Goal: Task Accomplishment & Management: Use online tool/utility

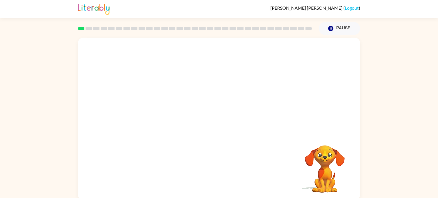
click at [150, 107] on video "Your browser must support playing .mp4 files to use Literably. Please try using…" at bounding box center [219, 86] width 282 height 96
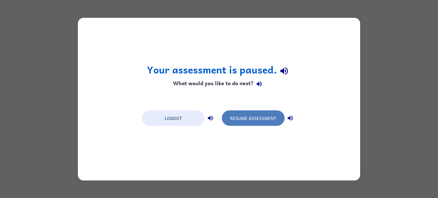
click at [229, 111] on button "Resume Assessment" at bounding box center [253, 117] width 63 height 15
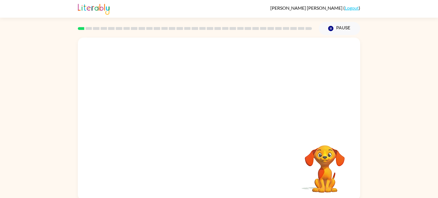
click at [396, 170] on div "Your browser must support playing .mp4 files to use Literably. Please try using…" at bounding box center [219, 117] width 438 height 165
click at [147, 108] on video "Your browser must support playing .mp4 files to use Literably. Please try using…" at bounding box center [219, 86] width 282 height 96
click at [159, 106] on video "Your browser must support playing .mp4 files to use Literably. Please try using…" at bounding box center [219, 86] width 282 height 96
click at [169, 107] on video "Your browser must support playing .mp4 files to use Literably. Please try using…" at bounding box center [219, 86] width 282 height 96
click at [290, 54] on video "Your browser must support playing .mp4 files to use Literably. Please try using…" at bounding box center [219, 86] width 282 height 96
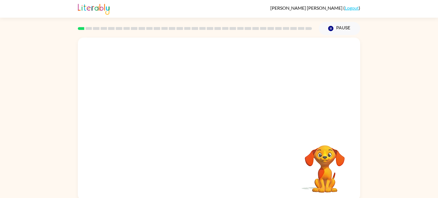
click at [153, 106] on video "Your browser must support playing .mp4 files to use Literably. Please try using…" at bounding box center [219, 86] width 282 height 96
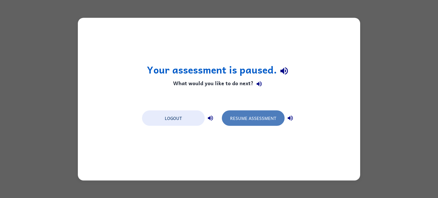
click at [247, 116] on button "Resume Assessment" at bounding box center [253, 117] width 63 height 15
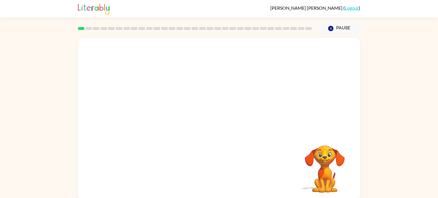
click at [216, 132] on div at bounding box center [219, 86] width 282 height 96
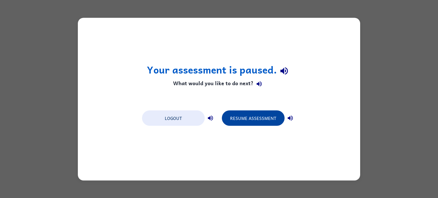
click at [258, 120] on button "Resume Assessment" at bounding box center [253, 117] width 63 height 15
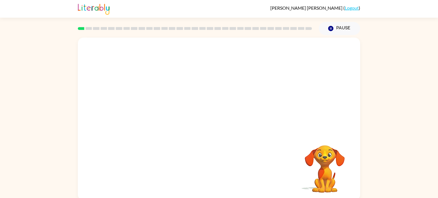
click at [434, 155] on div "Your browser must support playing .mp4 files to use Literably. Please try using…" at bounding box center [219, 117] width 438 height 165
click at [154, 102] on video "Your browser must support playing .mp4 files to use Literably. Please try using…" at bounding box center [219, 86] width 282 height 96
click at [154, 108] on video "Your browser must support playing .mp4 files to use Literably. Please try using…" at bounding box center [219, 86] width 282 height 96
click at [324, 161] on video "Your browser must support playing .mp4 files to use Literably. Please try using…" at bounding box center [324, 165] width 57 height 57
click at [226, 123] on button "button" at bounding box center [219, 122] width 37 height 21
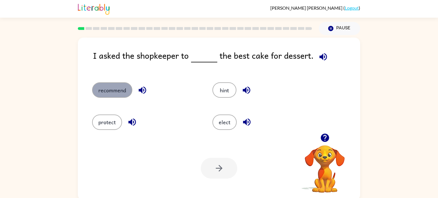
click at [114, 92] on button "recommend" at bounding box center [112, 89] width 40 height 15
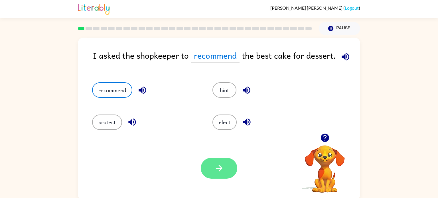
click at [211, 170] on button "button" at bounding box center [219, 168] width 37 height 21
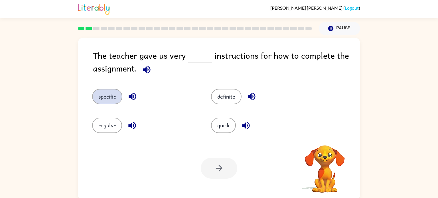
click at [100, 96] on button "specific" at bounding box center [107, 96] width 30 height 15
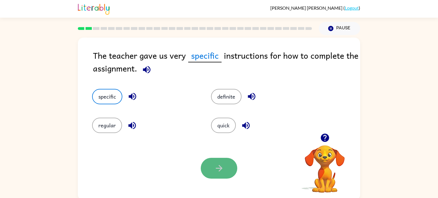
click at [208, 162] on button "button" at bounding box center [219, 168] width 37 height 21
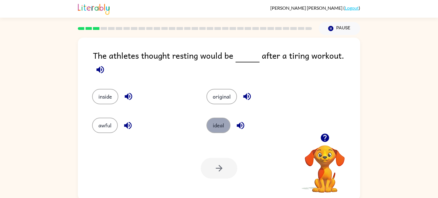
click at [218, 125] on button "ideal" at bounding box center [219, 125] width 24 height 15
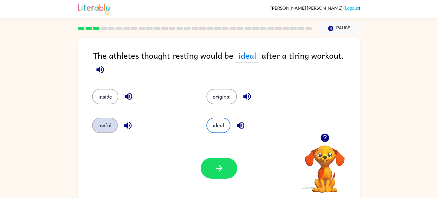
click at [103, 120] on button "awful" at bounding box center [105, 125] width 26 height 15
click at [215, 125] on button "ideal" at bounding box center [219, 125] width 24 height 15
click at [211, 174] on button "button" at bounding box center [219, 168] width 37 height 21
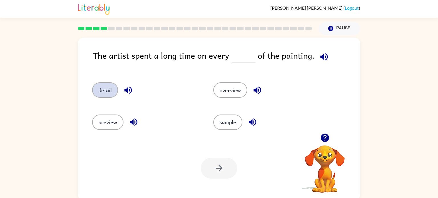
click at [106, 90] on button "detail" at bounding box center [105, 89] width 26 height 15
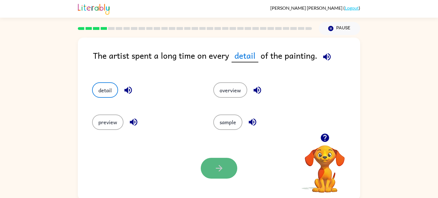
click at [205, 161] on button "button" at bounding box center [219, 168] width 37 height 21
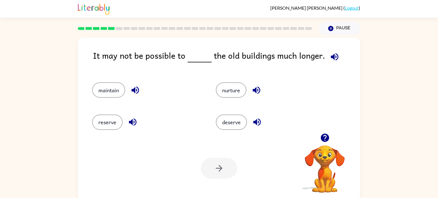
click at [334, 58] on icon "button" at bounding box center [335, 57] width 10 height 10
click at [115, 121] on button "reserve" at bounding box center [107, 122] width 31 height 15
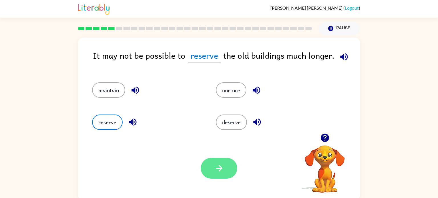
click at [214, 169] on icon "button" at bounding box center [219, 168] width 10 height 10
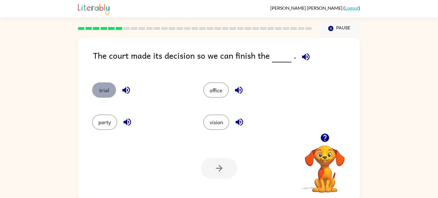
click at [103, 89] on button "trial" at bounding box center [104, 89] width 24 height 15
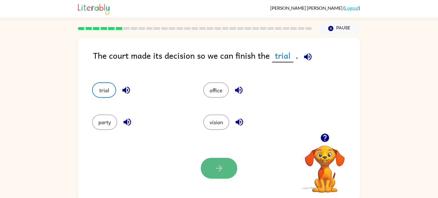
click at [211, 175] on button "button" at bounding box center [219, 168] width 37 height 21
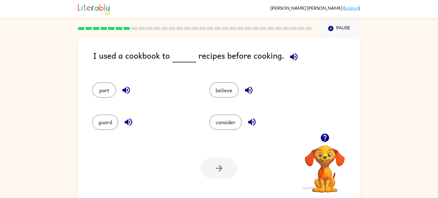
click at [219, 114] on div "consider" at bounding box center [257, 120] width 117 height 32
click at [216, 128] on button "consider" at bounding box center [225, 122] width 33 height 15
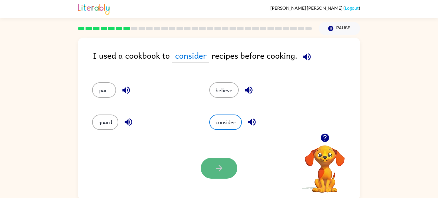
click at [212, 177] on button "button" at bounding box center [219, 168] width 37 height 21
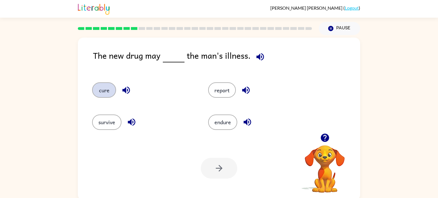
click at [103, 91] on button "cure" at bounding box center [104, 89] width 24 height 15
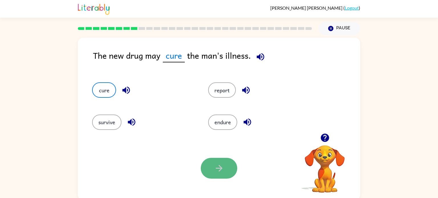
click at [219, 168] on icon "button" at bounding box center [219, 168] width 10 height 10
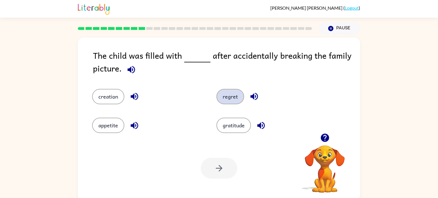
click at [236, 100] on button "regret" at bounding box center [231, 96] width 28 height 15
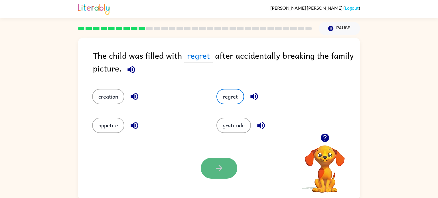
click at [214, 166] on icon "button" at bounding box center [219, 168] width 10 height 10
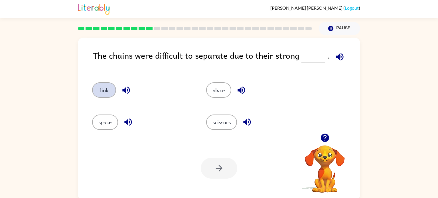
click at [110, 87] on button "link" at bounding box center [104, 89] width 24 height 15
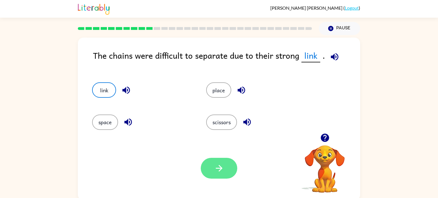
click at [215, 172] on icon "button" at bounding box center [219, 168] width 10 height 10
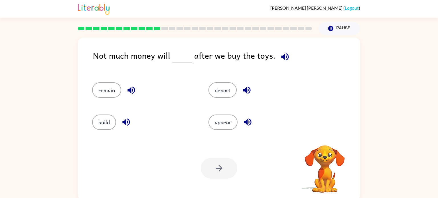
click at [215, 172] on div at bounding box center [219, 168] width 37 height 21
click at [119, 91] on button "remain" at bounding box center [106, 89] width 29 height 15
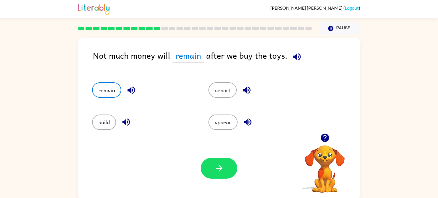
click at [223, 184] on div "Your browser must support playing .mp4 files to use Literably. Please try using…" at bounding box center [219, 168] width 282 height 64
click at [221, 174] on button "button" at bounding box center [219, 168] width 37 height 21
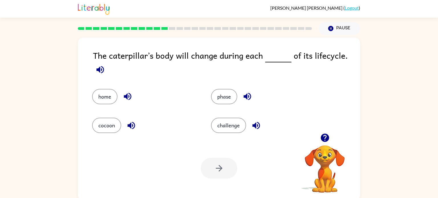
click at [243, 87] on div "phase" at bounding box center [259, 92] width 119 height 29
click at [237, 91] on div "phase" at bounding box center [264, 96] width 106 height 15
click at [230, 94] on button "phase" at bounding box center [224, 96] width 26 height 15
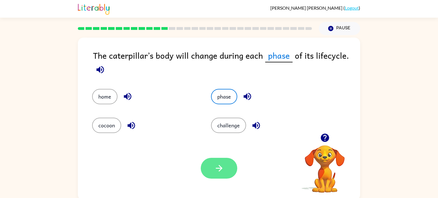
click at [223, 174] on button "button" at bounding box center [219, 168] width 37 height 21
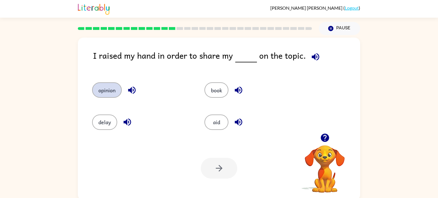
click at [99, 83] on button "opinion" at bounding box center [107, 89] width 30 height 15
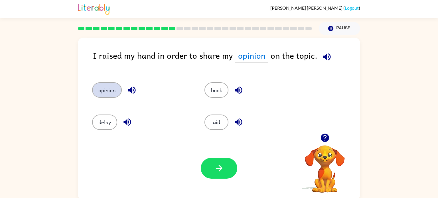
click at [108, 93] on button "opinion" at bounding box center [107, 89] width 30 height 15
click at [213, 169] on button "button" at bounding box center [219, 168] width 37 height 21
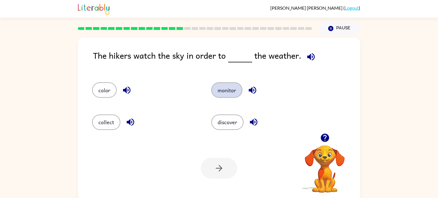
click at [225, 94] on button "monitor" at bounding box center [226, 89] width 31 height 15
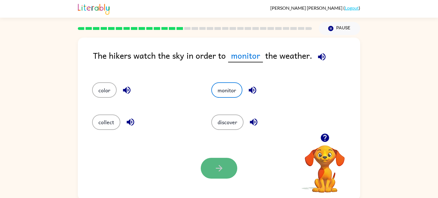
click at [206, 167] on button "button" at bounding box center [219, 168] width 37 height 21
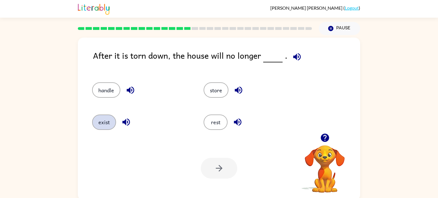
click at [98, 122] on button "exist" at bounding box center [104, 122] width 24 height 15
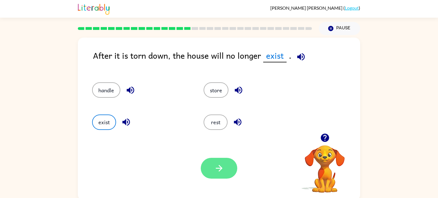
click at [211, 177] on button "button" at bounding box center [219, 168] width 37 height 21
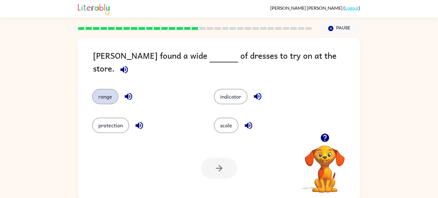
click at [108, 95] on button "range" at bounding box center [105, 96] width 26 height 15
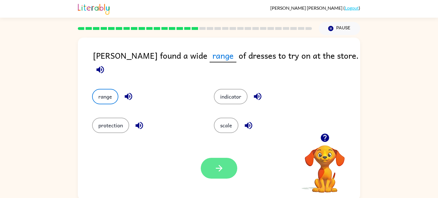
click at [207, 165] on button "button" at bounding box center [219, 168] width 37 height 21
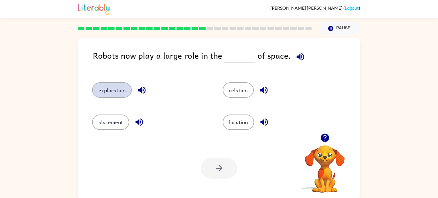
click at [120, 94] on button "exploration" at bounding box center [112, 89] width 40 height 15
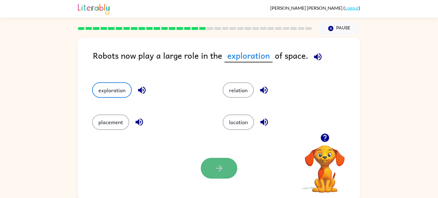
click at [209, 167] on button "button" at bounding box center [219, 168] width 37 height 21
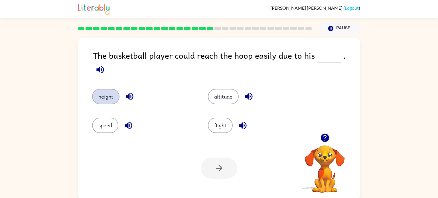
click at [100, 89] on button "height" at bounding box center [105, 96] width 27 height 15
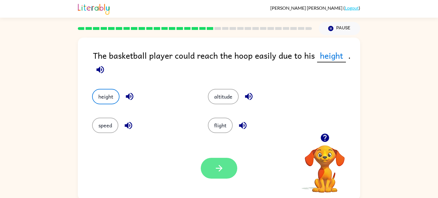
click at [203, 170] on button "button" at bounding box center [219, 168] width 37 height 21
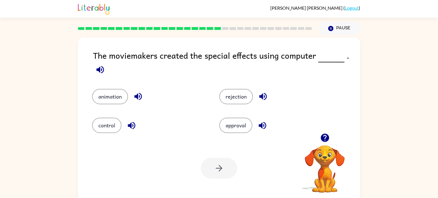
click at [106, 87] on div "animation" at bounding box center [144, 92] width 127 height 29
click at [106, 92] on button "animation" at bounding box center [110, 96] width 36 height 15
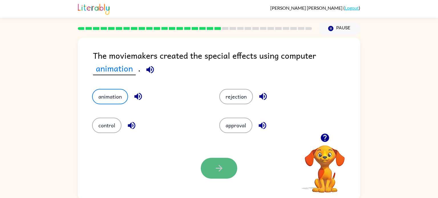
click at [211, 164] on button "button" at bounding box center [219, 168] width 37 height 21
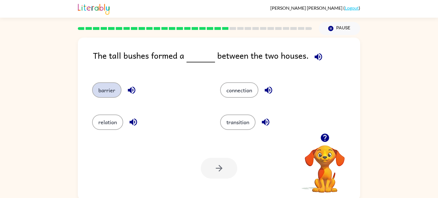
click at [98, 87] on button "barrier" at bounding box center [106, 89] width 29 height 15
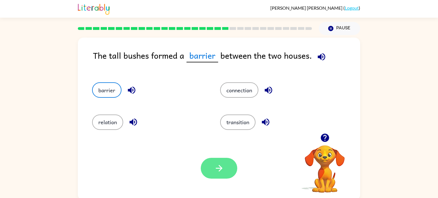
click at [214, 170] on icon "button" at bounding box center [219, 168] width 10 height 10
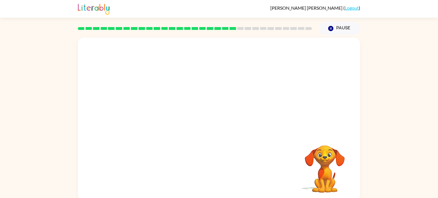
click at [173, 116] on video "Your browser must support playing .mp4 files to use Literably. Please try using…" at bounding box center [219, 86] width 282 height 96
click at [165, 113] on video "Your browser must support playing .mp4 files to use Literably. Please try using…" at bounding box center [219, 86] width 282 height 96
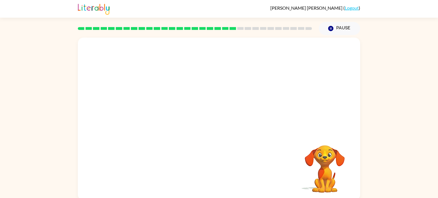
click at [165, 113] on video "Your browser must support playing .mp4 files to use Literably. Please try using…" at bounding box center [219, 86] width 282 height 96
click at [215, 121] on div at bounding box center [219, 122] width 37 height 21
click at [215, 121] on icon "button" at bounding box center [219, 122] width 10 height 10
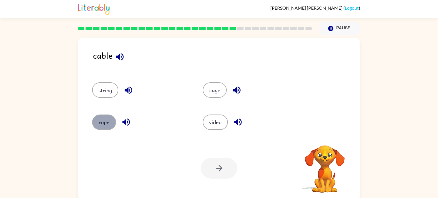
click at [115, 124] on button "rope" at bounding box center [104, 122] width 24 height 15
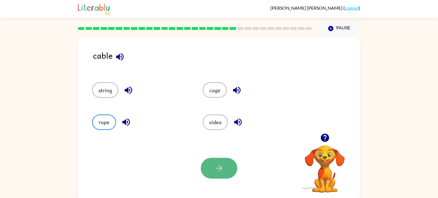
click at [214, 173] on icon "button" at bounding box center [219, 168] width 10 height 10
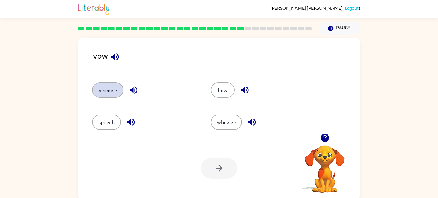
click at [104, 85] on button "promise" at bounding box center [107, 89] width 31 height 15
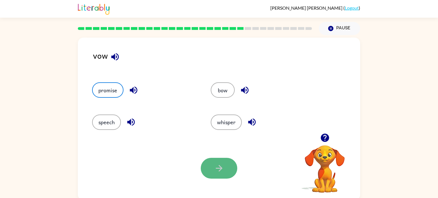
click at [211, 161] on button "button" at bounding box center [219, 168] width 37 height 21
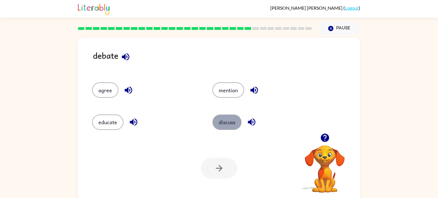
click at [227, 119] on button "discuss" at bounding box center [227, 122] width 29 height 15
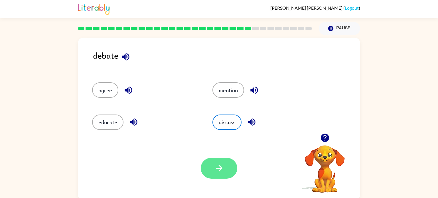
click at [216, 161] on button "button" at bounding box center [219, 168] width 37 height 21
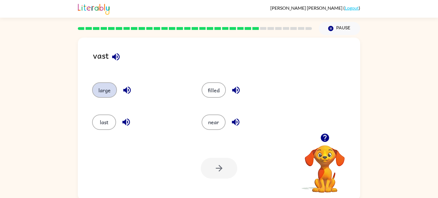
click at [104, 91] on button "large" at bounding box center [104, 89] width 25 height 15
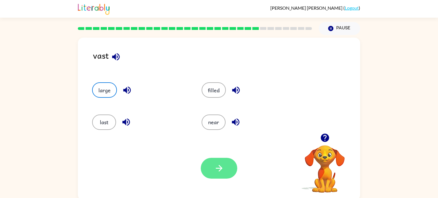
click at [207, 169] on button "button" at bounding box center [219, 168] width 37 height 21
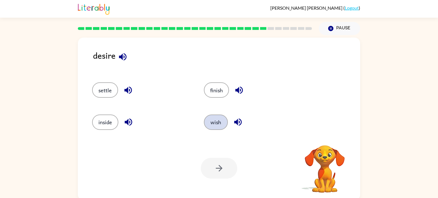
click at [213, 127] on button "wish" at bounding box center [216, 122] width 24 height 15
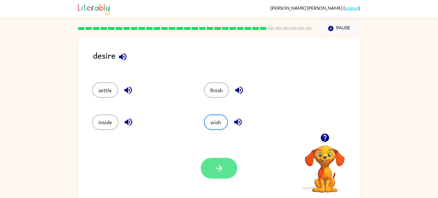
click at [220, 174] on button "button" at bounding box center [219, 168] width 37 height 21
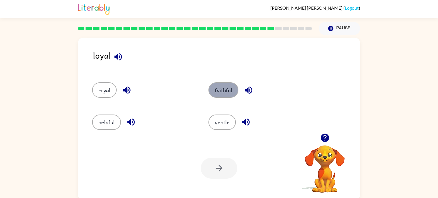
click at [221, 92] on button "faithful" at bounding box center [224, 89] width 30 height 15
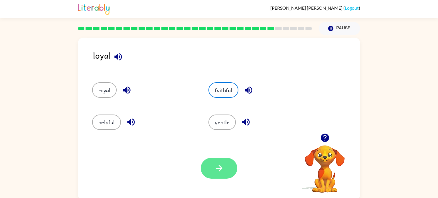
click at [216, 160] on button "button" at bounding box center [219, 168] width 37 height 21
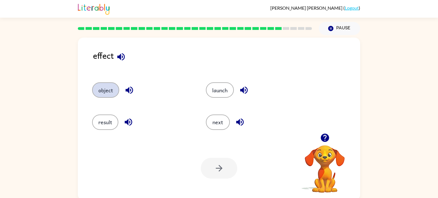
click at [108, 91] on button "object" at bounding box center [105, 89] width 27 height 15
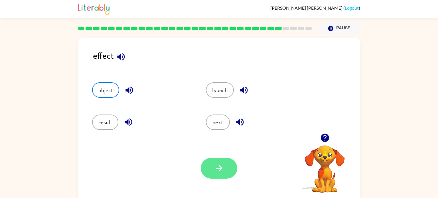
click at [208, 159] on button "button" at bounding box center [219, 168] width 37 height 21
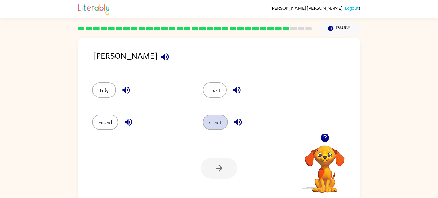
click at [224, 126] on button "strict" at bounding box center [215, 122] width 25 height 15
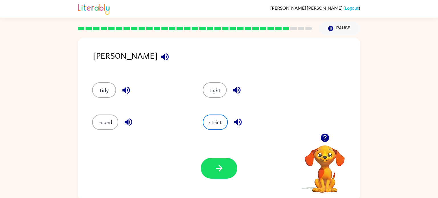
click at [219, 108] on div "strict" at bounding box center [247, 120] width 111 height 32
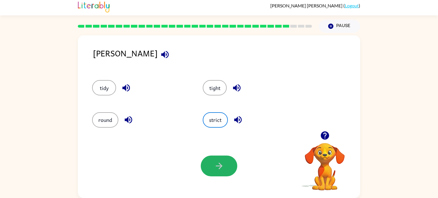
click at [222, 172] on button "button" at bounding box center [219, 166] width 37 height 21
click at [221, 166] on div at bounding box center [219, 166] width 37 height 21
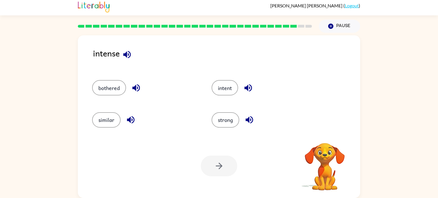
click at [219, 170] on div at bounding box center [219, 166] width 37 height 21
click at [233, 122] on button "strong" at bounding box center [226, 119] width 28 height 15
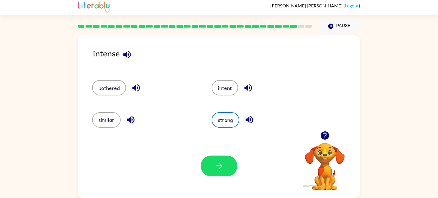
click at [221, 162] on icon "button" at bounding box center [219, 166] width 10 height 10
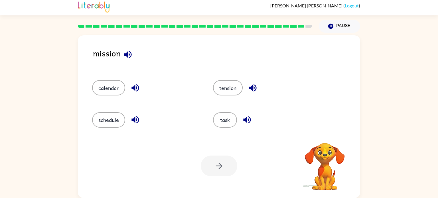
scroll to position [0, 0]
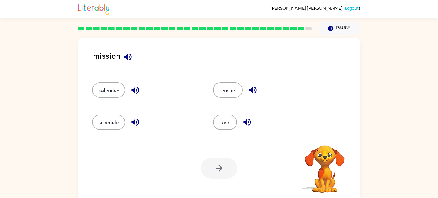
click at [231, 173] on div at bounding box center [219, 168] width 37 height 21
click at [234, 184] on div "Your browser must support playing .mp4 files to use Literably. Please try using…" at bounding box center [219, 168] width 282 height 64
click at [114, 129] on button "schedule" at bounding box center [108, 122] width 33 height 15
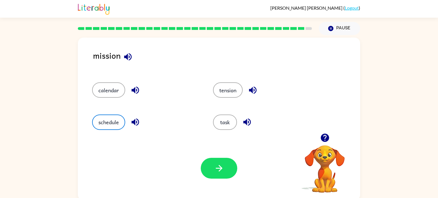
click at [216, 98] on div "tension" at bounding box center [267, 89] width 108 height 15
click at [224, 128] on button "task" at bounding box center [225, 122] width 24 height 15
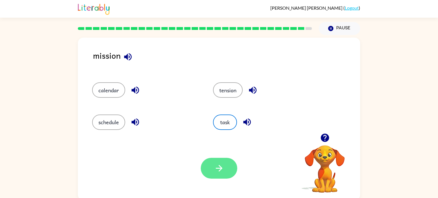
click at [217, 171] on icon "button" at bounding box center [219, 168] width 10 height 10
